Goal: Check status: Check status

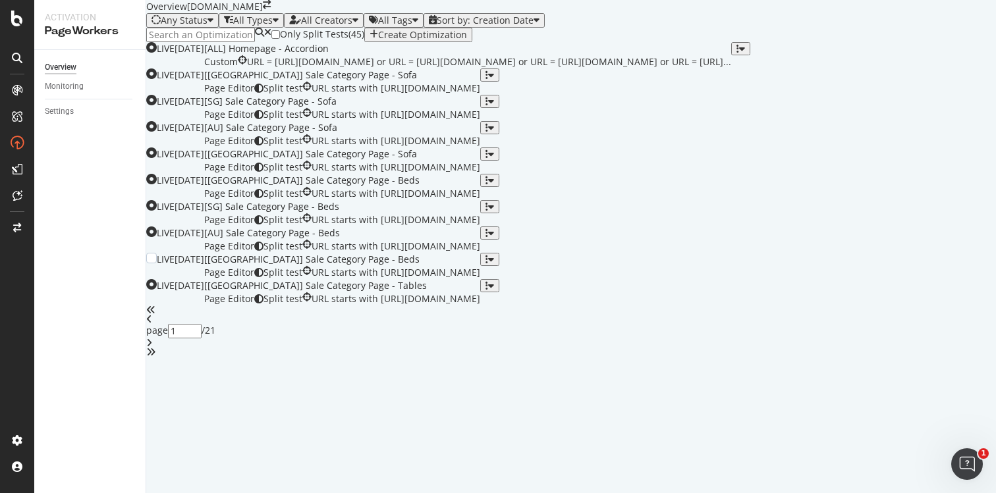
scroll to position [504, 0]
click at [152, 348] on icon "angle-right" at bounding box center [149, 343] width 6 height 9
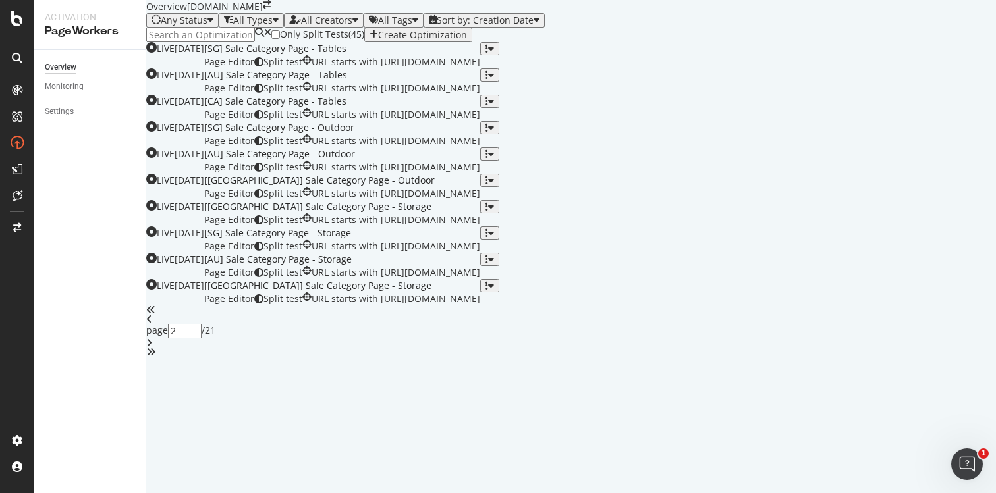
scroll to position [0, 0]
click at [251, 42] on input at bounding box center [200, 35] width 109 height 14
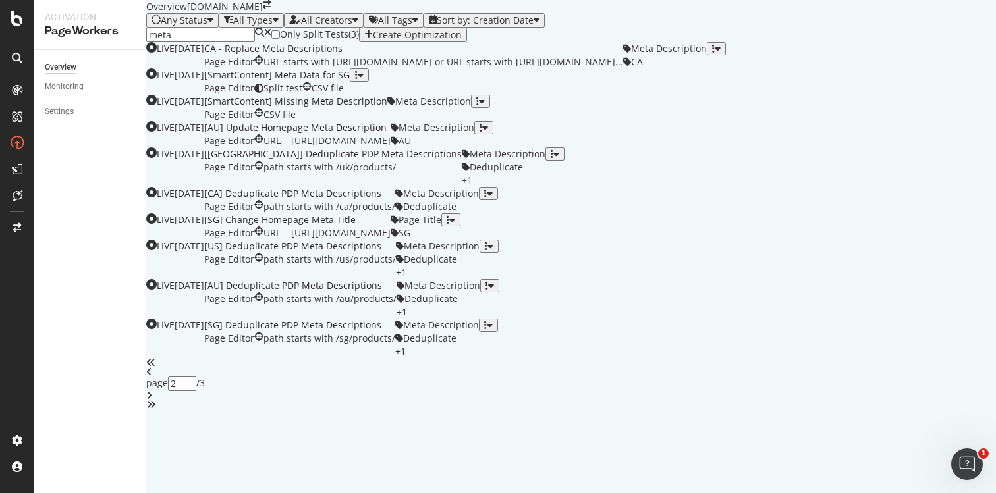
type input "1"
click at [396, 246] on div "[US] Deduplicate PDP Meta Descriptions Page Editor path starts with /us/product…" at bounding box center [300, 253] width 192 height 26
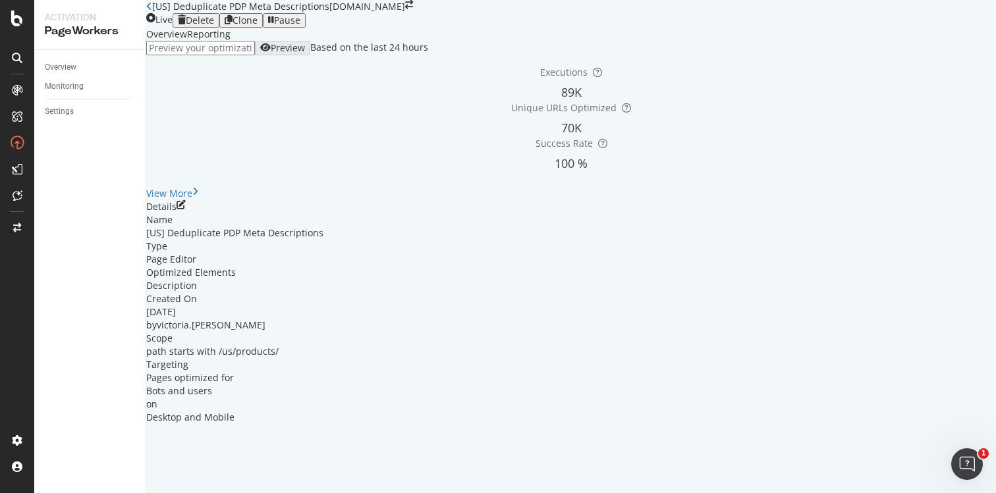
click at [231, 41] on div "Reporting" at bounding box center [208, 34] width 43 height 13
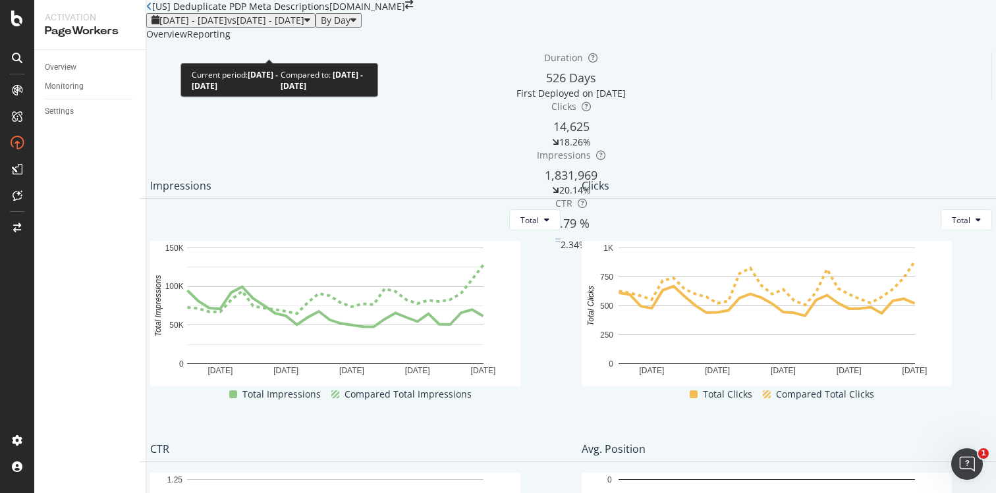
click at [221, 26] on span "[DATE] - [DATE]" at bounding box center [193, 20] width 68 height 13
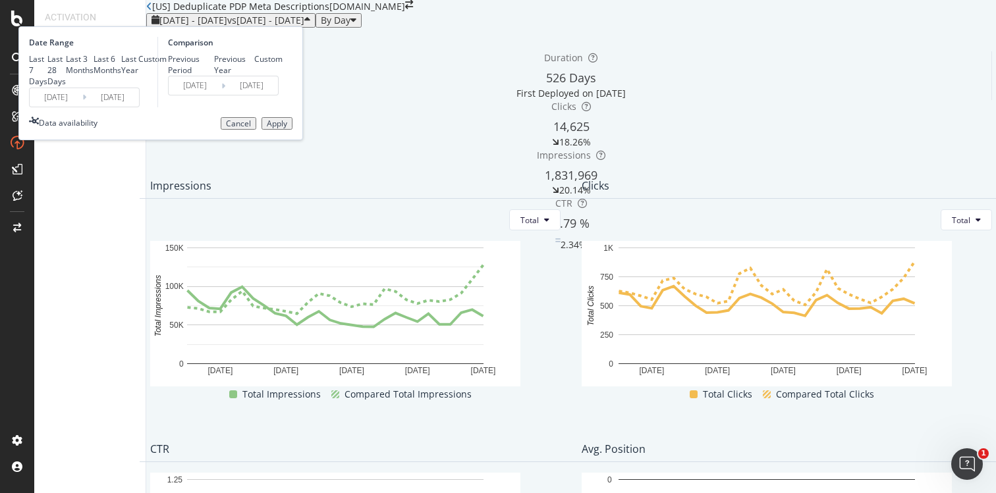
click at [138, 76] on div "Last Year" at bounding box center [129, 64] width 17 height 22
type input "[DATE]"
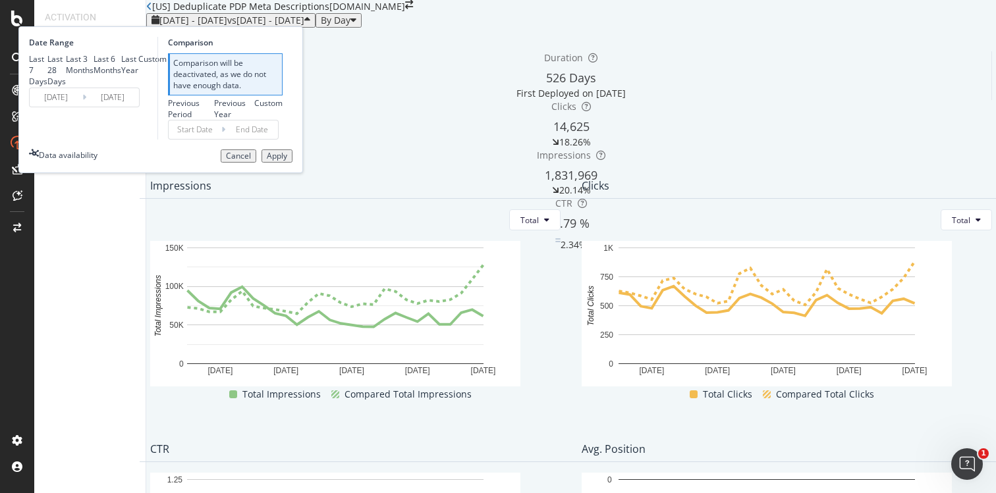
click at [94, 76] on div "Last 6 Months" at bounding box center [94, 64] width 0 height 22
type input "[DATE]"
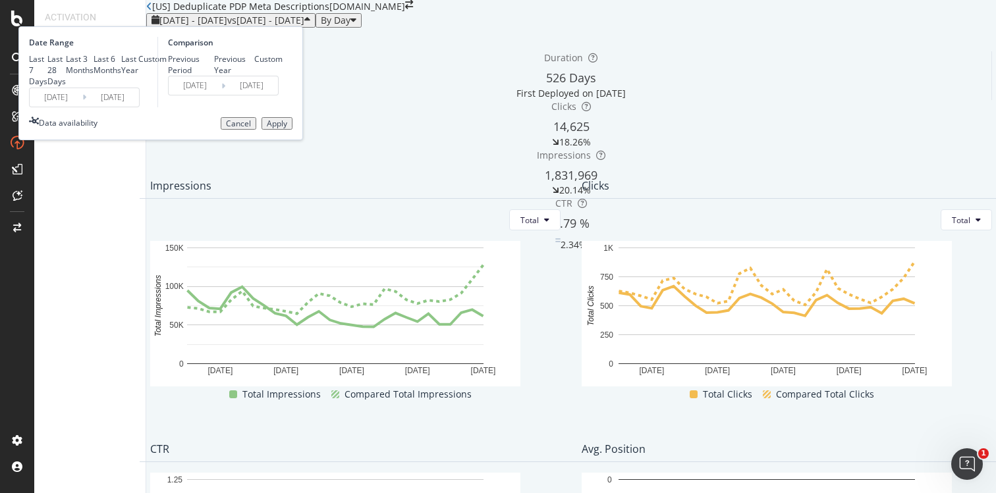
click at [287, 128] on div "Apply" at bounding box center [277, 123] width 20 height 9
